Goal: Information Seeking & Learning: Find specific fact

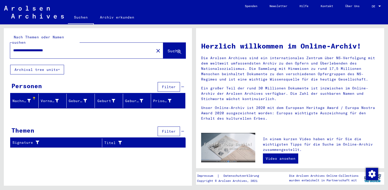
click at [375, 7] on span "DE" at bounding box center [375, 7] width 6 height 4
click at [372, 7] on span "English" at bounding box center [371, 9] width 21 height 9
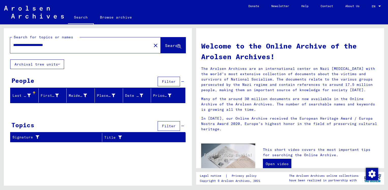
click at [44, 44] on input "**********" at bounding box center [79, 44] width 132 height 5
click at [161, 41] on button "Search" at bounding box center [173, 45] width 25 height 16
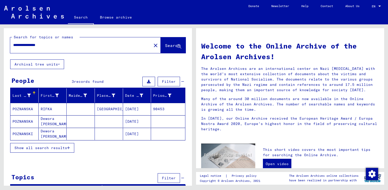
click at [21, 110] on mat-cell "POZNANSKA" at bounding box center [24, 109] width 28 height 12
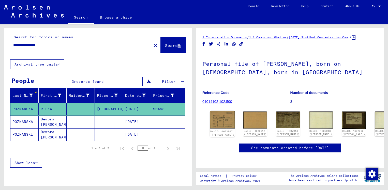
click at [222, 117] on img at bounding box center [222, 120] width 25 height 18
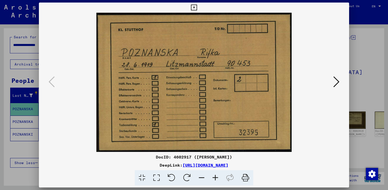
click at [339, 82] on icon at bounding box center [336, 82] width 6 height 12
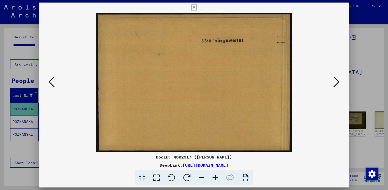
click at [339, 82] on icon at bounding box center [336, 82] width 6 height 12
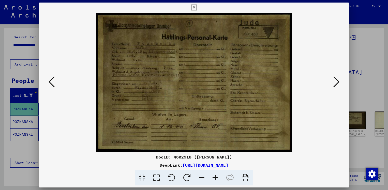
click at [339, 82] on icon at bounding box center [336, 82] width 6 height 12
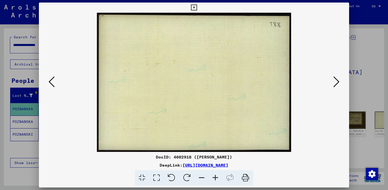
click at [339, 82] on icon at bounding box center [336, 82] width 6 height 12
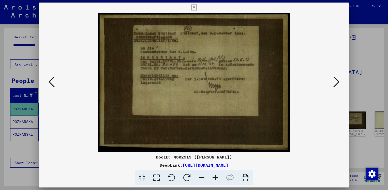
click at [339, 82] on icon at bounding box center [336, 82] width 6 height 12
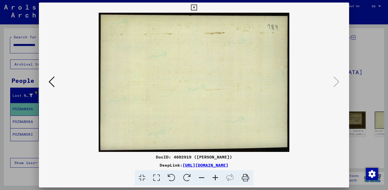
click at [49, 79] on icon at bounding box center [52, 82] width 6 height 12
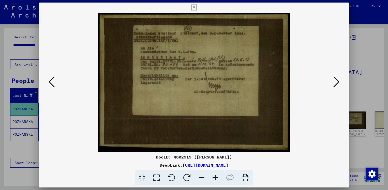
click at [214, 178] on icon at bounding box center [215, 178] width 14 height 16
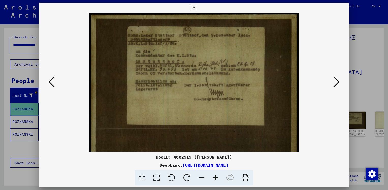
click at [214, 178] on icon at bounding box center [215, 178] width 14 height 16
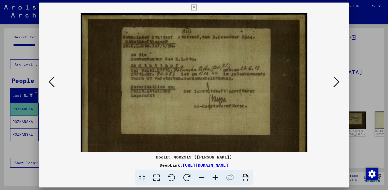
click at [214, 178] on icon at bounding box center [215, 178] width 14 height 16
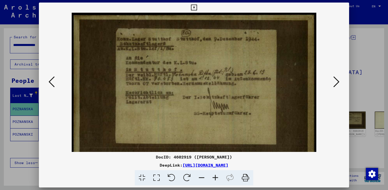
click at [214, 178] on icon at bounding box center [215, 178] width 14 height 16
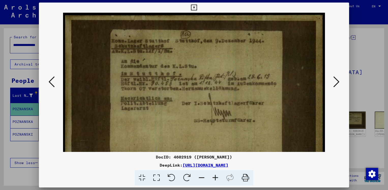
click at [156, 175] on icon at bounding box center [156, 178] width 14 height 16
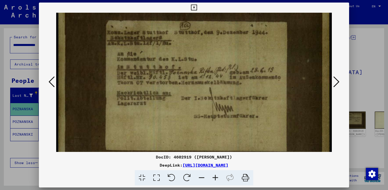
scroll to position [8, 0]
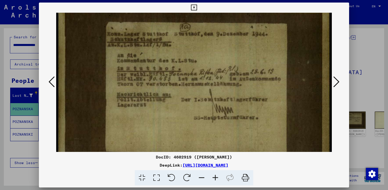
drag, startPoint x: 165, startPoint y: 123, endPoint x: 166, endPoint y: 115, distance: 8.4
click at [166, 115] on img at bounding box center [194, 104] width 276 height 200
click at [195, 9] on icon at bounding box center [194, 8] width 6 height 6
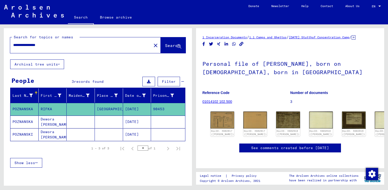
click at [68, 46] on input "**********" at bounding box center [80, 44] width 135 height 5
paste input "**"
type input "**********"
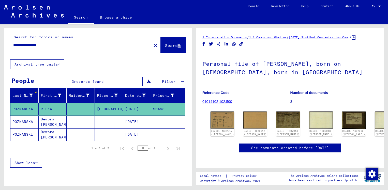
click at [168, 44] on span "Search" at bounding box center [172, 45] width 15 height 5
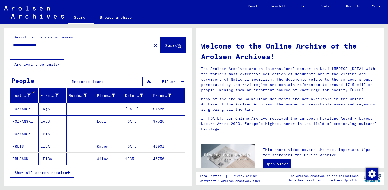
click at [18, 121] on mat-cell "POZNANSKI" at bounding box center [24, 121] width 28 height 12
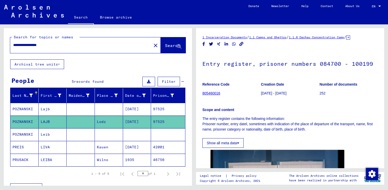
click at [16, 110] on mat-cell "POZNANSKI" at bounding box center [24, 109] width 28 height 12
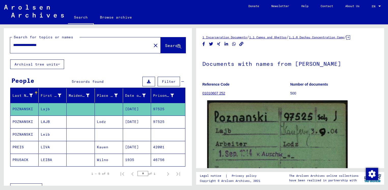
click at [277, 125] on img at bounding box center [277, 156] width 140 height 112
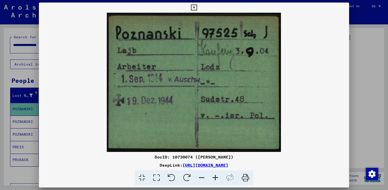
click at [350, 30] on div at bounding box center [194, 95] width 388 height 190
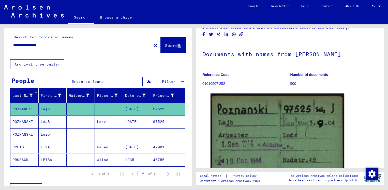
scroll to position [10, 0]
click at [20, 121] on mat-cell "POZNANSKI" at bounding box center [24, 122] width 28 height 12
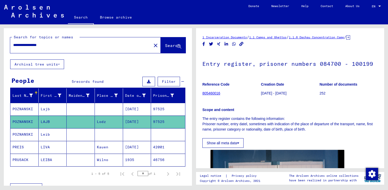
click at [22, 108] on mat-cell "POZNANSKI" at bounding box center [24, 109] width 28 height 12
